Goal: Navigation & Orientation: Find specific page/section

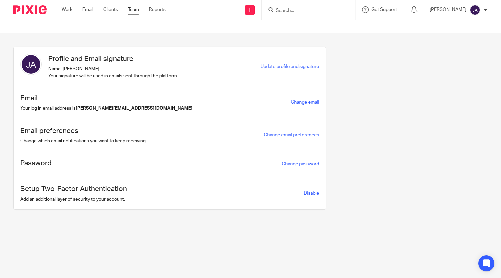
click at [133, 10] on link "Team" at bounding box center [133, 9] width 11 height 7
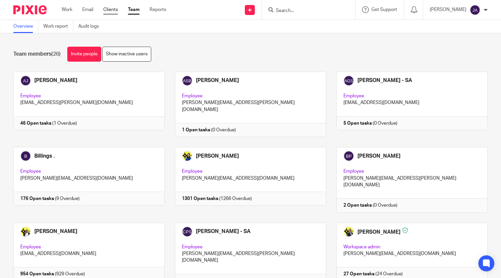
click at [110, 8] on link "Clients" at bounding box center [110, 9] width 15 height 7
click at [65, 9] on link "Work" at bounding box center [67, 9] width 11 height 7
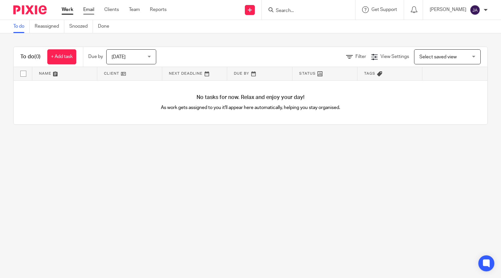
click at [88, 9] on link "Email" at bounding box center [88, 9] width 11 height 7
